Goal: Task Accomplishment & Management: Use online tool/utility

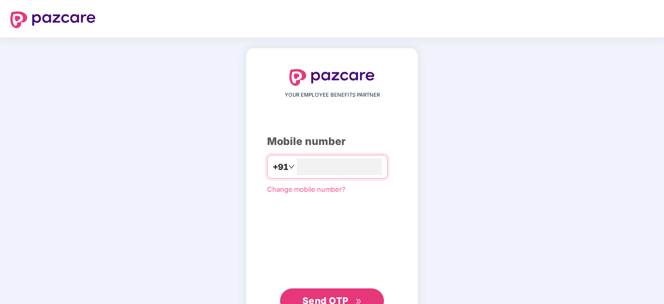
type input "**********"
click at [360, 296] on span "Send OTP" at bounding box center [333, 300] width 60 height 15
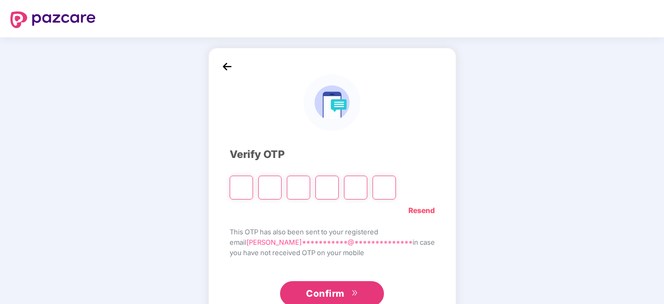
type input "*"
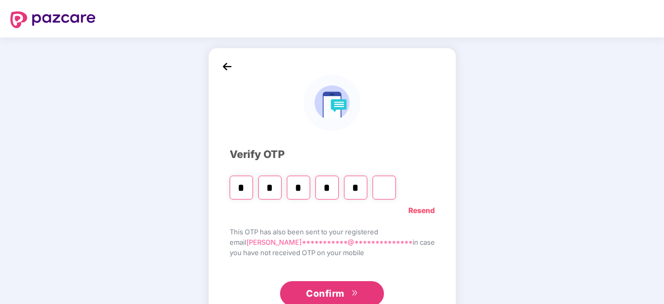
type input "*"
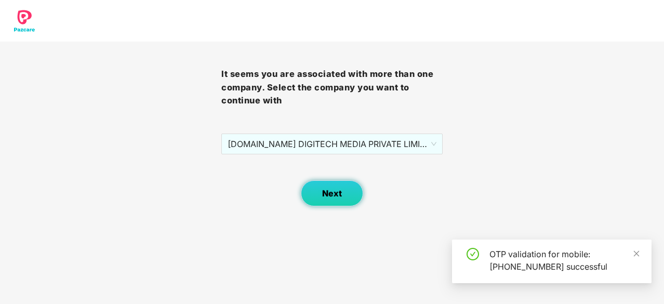
click at [341, 189] on span "Next" at bounding box center [332, 194] width 20 height 10
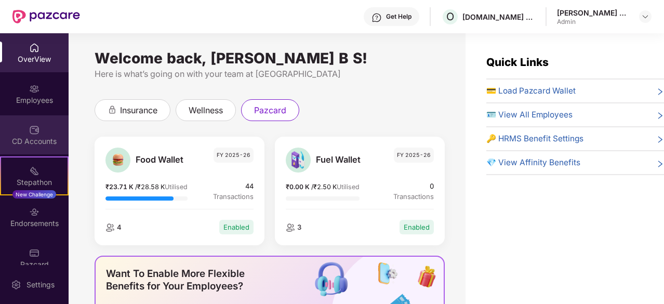
click at [42, 129] on div "CD Accounts" at bounding box center [34, 134] width 69 height 39
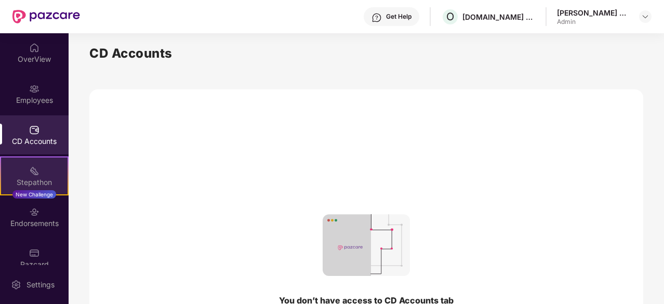
click at [35, 177] on div "Stepathon" at bounding box center [34, 182] width 67 height 10
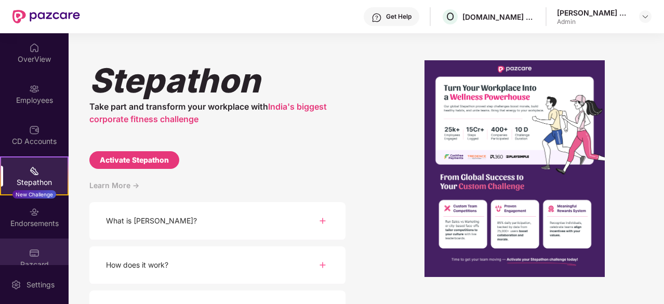
click at [36, 250] on img at bounding box center [34, 253] width 10 height 10
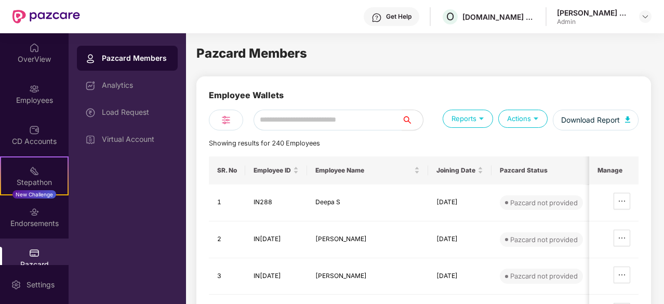
click at [37, 100] on div "Employees" at bounding box center [34, 100] width 69 height 10
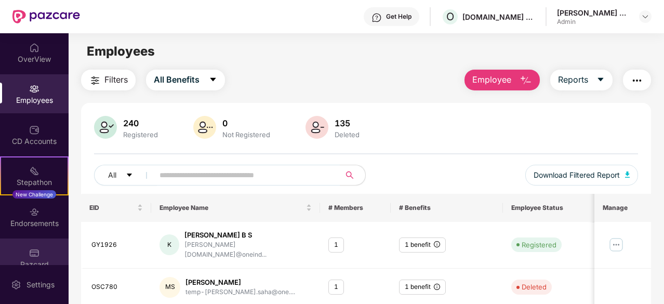
click at [26, 250] on div "Pazcard" at bounding box center [34, 258] width 69 height 39
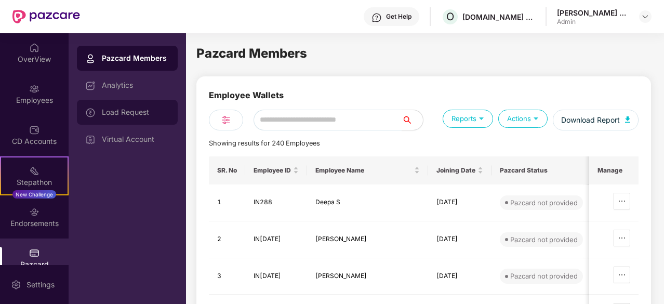
click at [142, 112] on div "Load Request" at bounding box center [136, 112] width 68 height 8
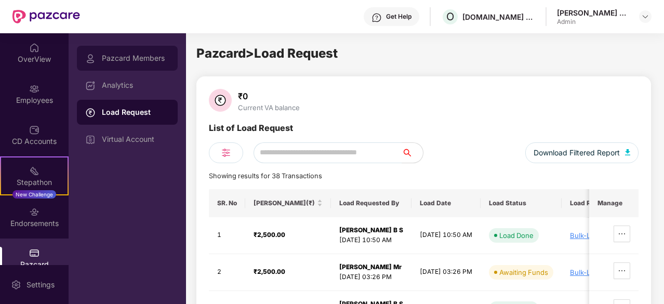
click at [127, 52] on div "Pazcard Members" at bounding box center [127, 58] width 101 height 25
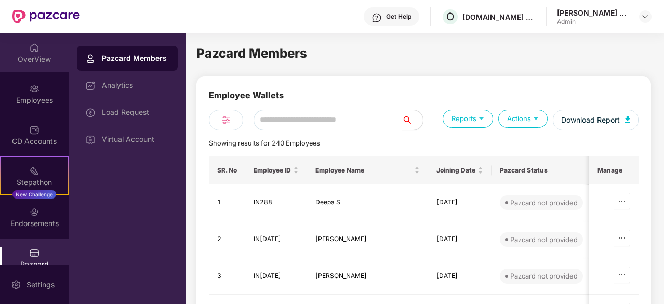
click at [36, 60] on div "OverView" at bounding box center [34, 59] width 69 height 10
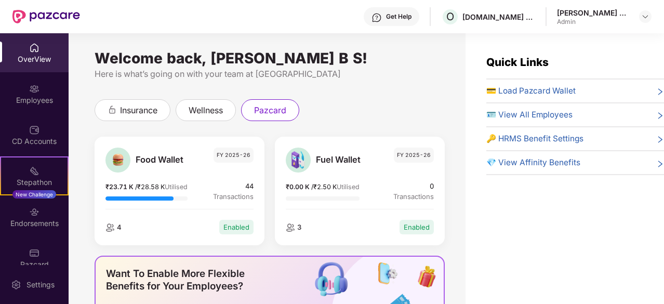
click at [524, 86] on span "💳 Load Pazcard Wallet" at bounding box center [531, 91] width 89 height 12
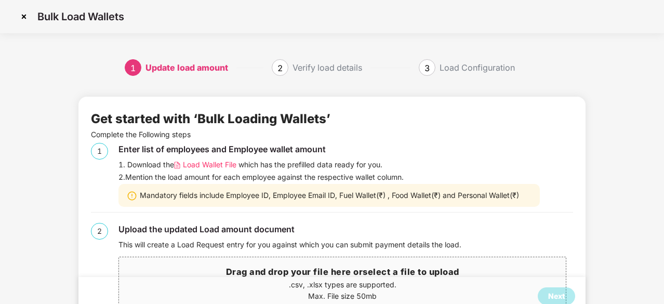
scroll to position [32, 0]
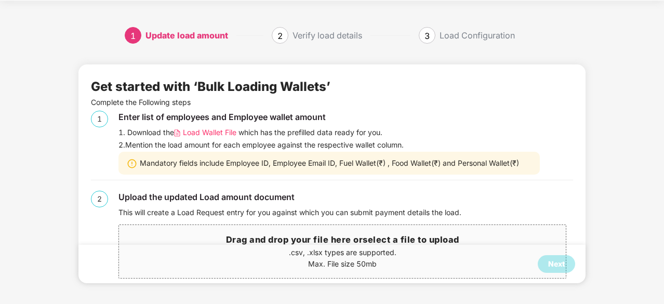
click at [224, 129] on span "Load Wallet File" at bounding box center [210, 132] width 54 height 11
click at [304, 252] on div "Next" at bounding box center [331, 264] width 507 height 38
click at [267, 236] on h3 "Drag and drop your file here or select a file to upload" at bounding box center [342, 240] width 447 height 14
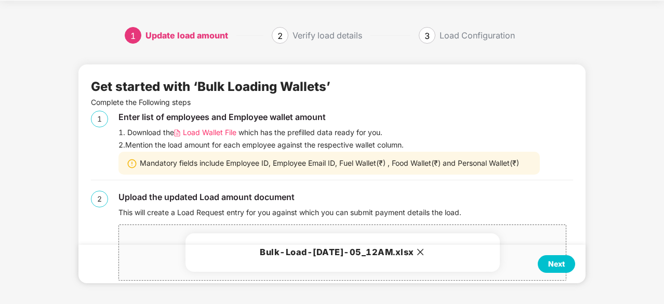
click at [549, 262] on div "Next" at bounding box center [556, 264] width 37 height 18
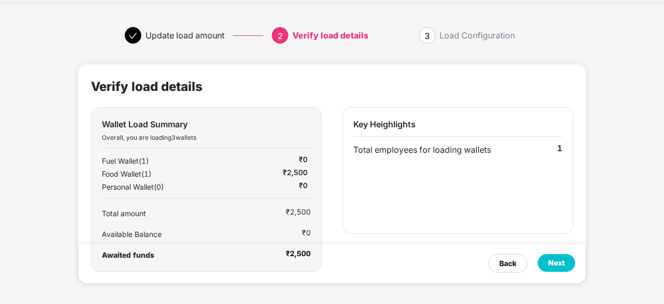
click at [556, 265] on div "Next" at bounding box center [556, 262] width 17 height 11
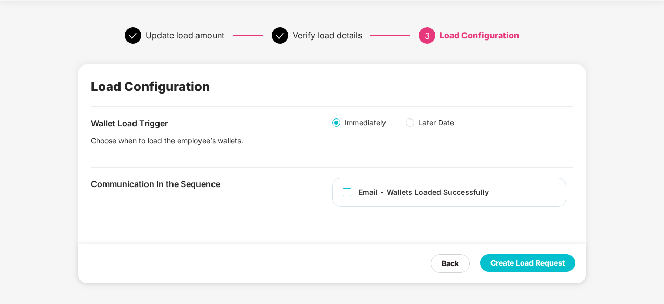
click at [509, 263] on div "Create Load Request" at bounding box center [528, 262] width 74 height 11
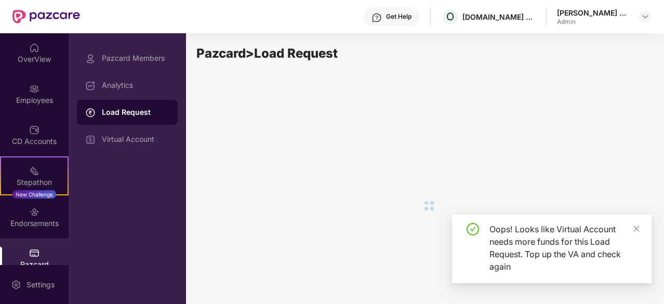
scroll to position [0, 0]
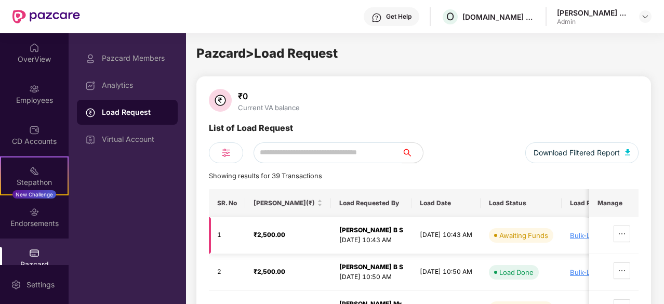
click at [586, 238] on div "Bulk-Load-[DATE]-05_12AM.xlsx" at bounding box center [631, 235] width 123 height 8
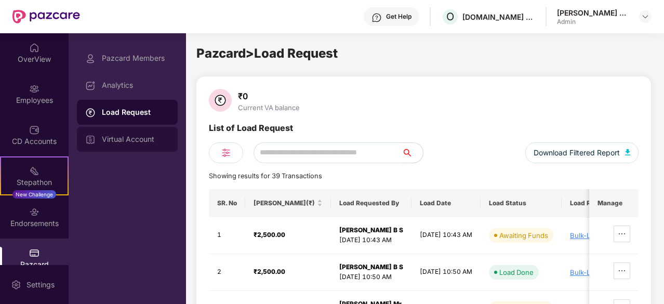
click at [141, 143] on div "Virtual Account" at bounding box center [136, 139] width 68 height 8
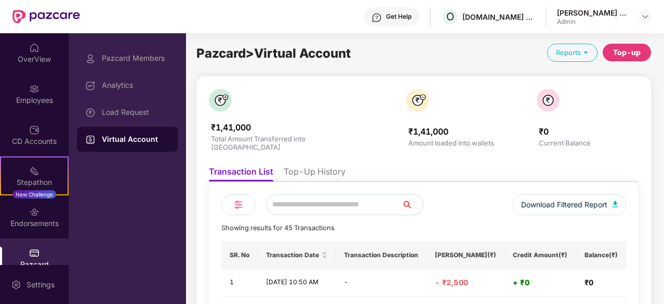
click at [623, 57] on div "Top-up" at bounding box center [627, 52] width 28 height 11
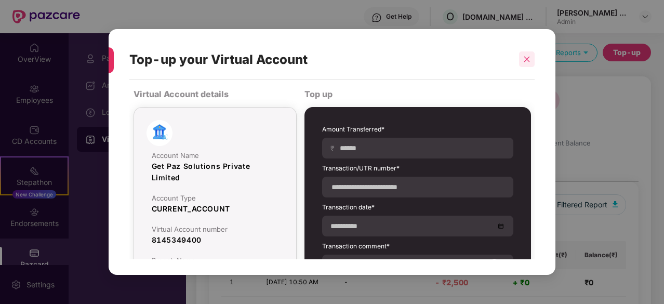
click at [528, 61] on icon "close" at bounding box center [526, 59] width 7 height 7
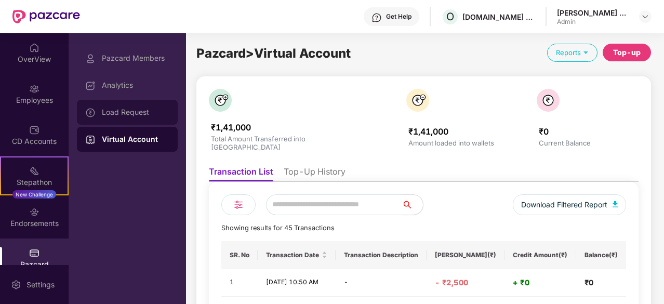
click at [117, 112] on div "Load Request" at bounding box center [136, 112] width 68 height 8
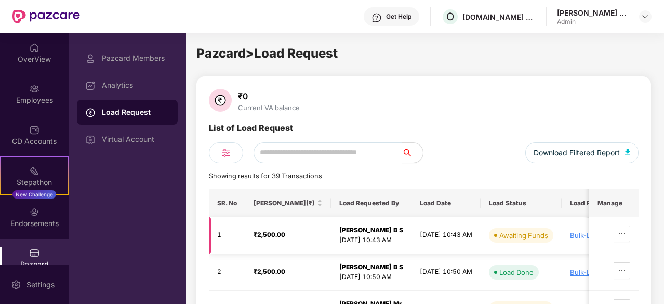
click at [525, 235] on div "Awaiting Funds" at bounding box center [524, 235] width 49 height 10
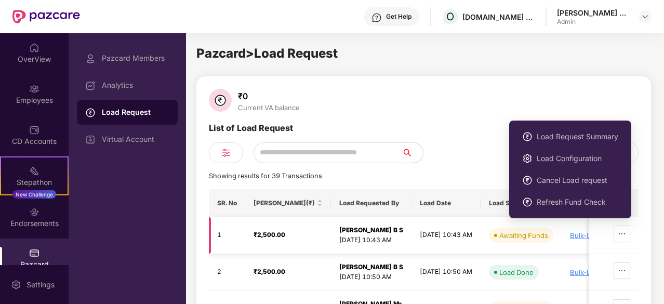
click at [621, 232] on icon "ellipsis" at bounding box center [622, 234] width 8 height 8
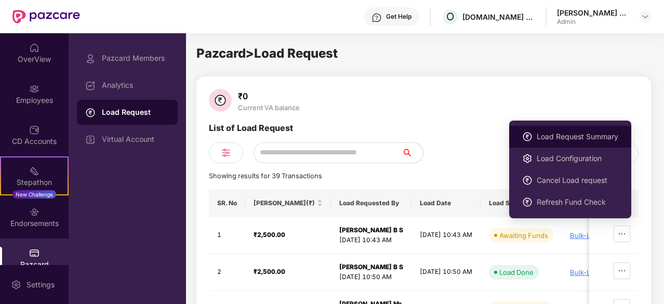
click at [571, 141] on span "Load Request Summary" at bounding box center [578, 136] width 82 height 11
